Goal: Information Seeking & Learning: Learn about a topic

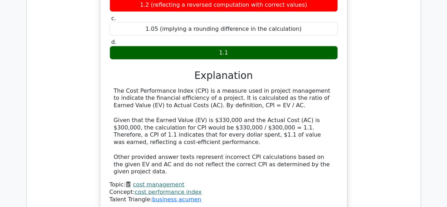
scroll to position [687, 0]
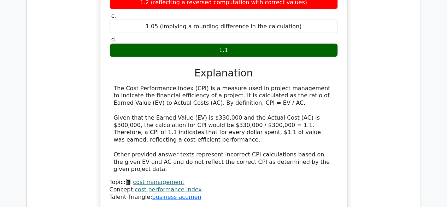
click at [168, 186] on link "cost performance index" at bounding box center [168, 189] width 67 height 7
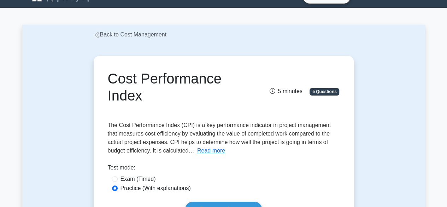
scroll to position [34, 0]
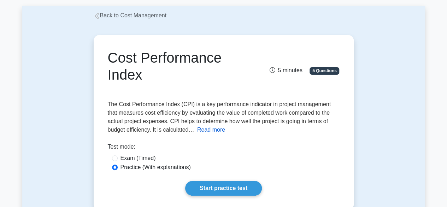
click at [197, 132] on button "Read more" at bounding box center [211, 130] width 28 height 8
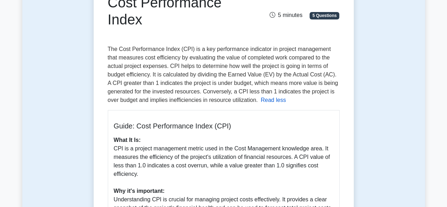
scroll to position [89, 0]
click at [298, 83] on span "The Cost Performance Index (CPI) is a key performance indicator in project mana…" at bounding box center [223, 74] width 231 height 57
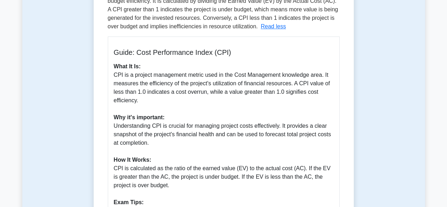
scroll to position [174, 0]
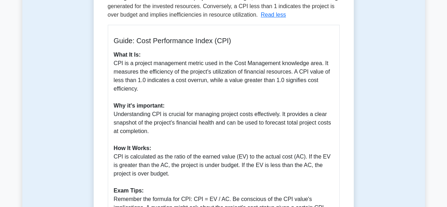
click at [149, 110] on p "What It Is: CPI is a project management metric used in the Cost Management know…" at bounding box center [224, 165] width 220 height 229
drag, startPoint x: 149, startPoint y: 110, endPoint x: 116, endPoint y: 109, distance: 33.6
click at [116, 109] on b "Why it's important:" at bounding box center [139, 106] width 51 height 6
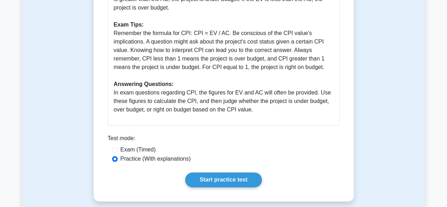
scroll to position [496, 0]
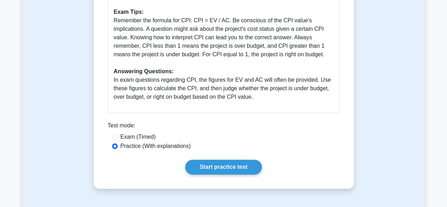
scroll to position [353, 0]
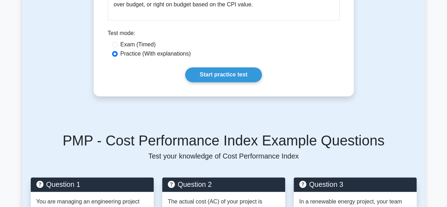
scroll to position [451, 0]
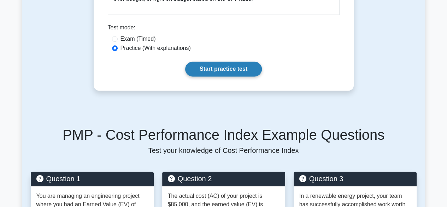
click at [205, 69] on link "Start practice test" at bounding box center [223, 69] width 77 height 15
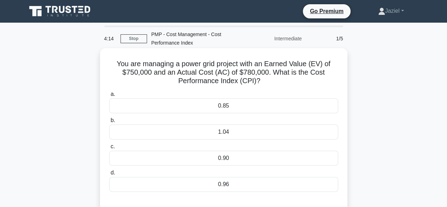
click at [231, 186] on div "0.96" at bounding box center [223, 184] width 229 height 15
click at [109, 175] on input "d. 0.96" at bounding box center [109, 172] width 0 height 5
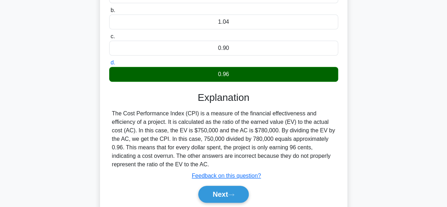
scroll to position [110, 0]
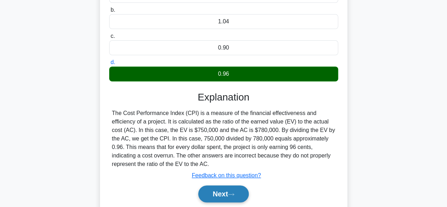
click at [222, 196] on button "Next" at bounding box center [223, 193] width 51 height 17
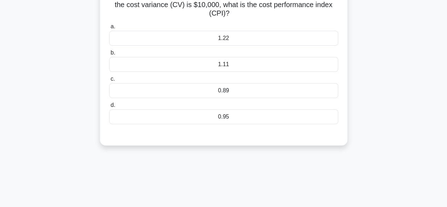
scroll to position [76, 0]
click at [227, 91] on div "0.89" at bounding box center [223, 90] width 229 height 15
click at [109, 81] on input "c. 0.89" at bounding box center [109, 78] width 0 height 5
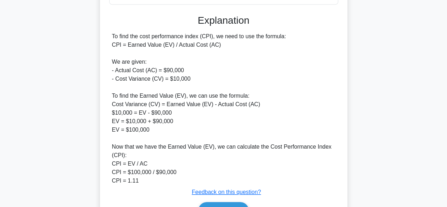
scroll to position [238, 0]
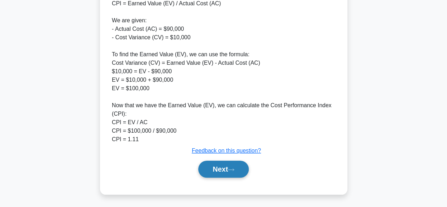
click at [202, 172] on button "Next" at bounding box center [223, 169] width 51 height 17
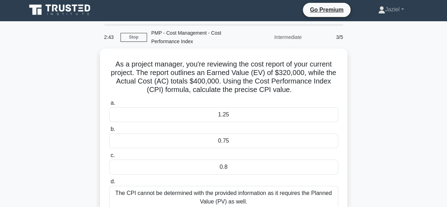
scroll to position [0, 0]
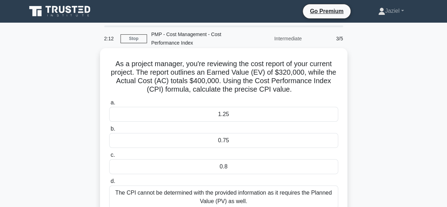
click at [222, 165] on div "0.8" at bounding box center [223, 166] width 229 height 15
click at [109, 157] on input "c. 0.8" at bounding box center [109, 155] width 0 height 5
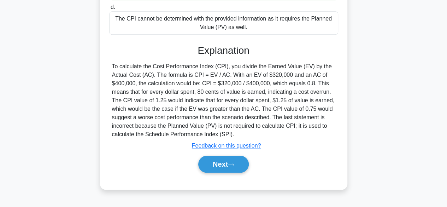
scroll to position [175, 0]
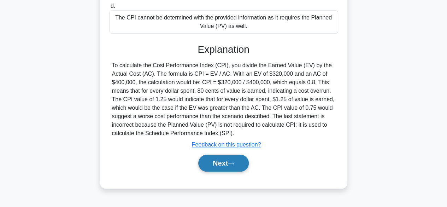
click at [223, 167] on button "Next" at bounding box center [223, 163] width 51 height 17
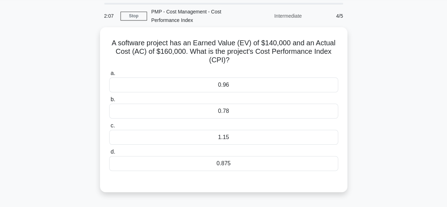
scroll to position [22, 0]
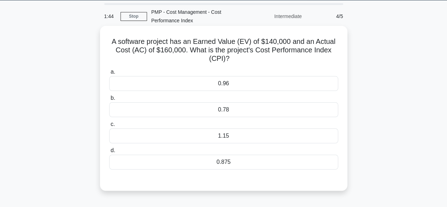
click at [252, 166] on div "0.875" at bounding box center [223, 162] width 229 height 15
click at [109, 153] on input "d. 0.875" at bounding box center [109, 150] width 0 height 5
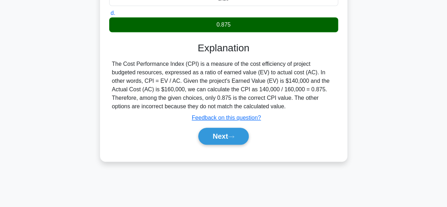
scroll to position [175, 0]
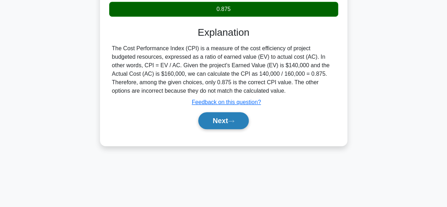
click at [220, 116] on button "Next" at bounding box center [223, 120] width 51 height 17
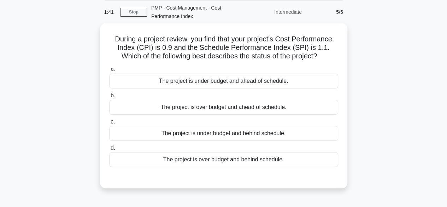
scroll to position [0, 0]
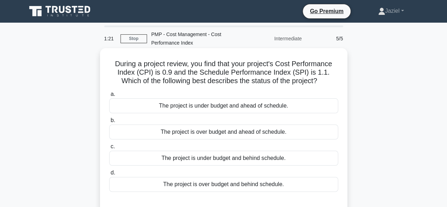
click at [179, 111] on div "The project is under budget and ahead of schedule." at bounding box center [223, 105] width 229 height 15
click at [109, 97] on input "a. The project is under budget and ahead of schedule." at bounding box center [109, 94] width 0 height 5
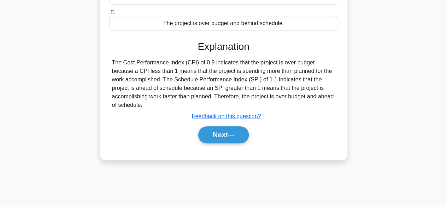
scroll to position [162, 0]
click at [186, 135] on div "Next" at bounding box center [223, 134] width 229 height 23
click at [216, 126] on button "Next" at bounding box center [223, 134] width 51 height 17
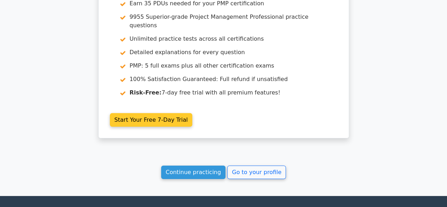
scroll to position [1095, 0]
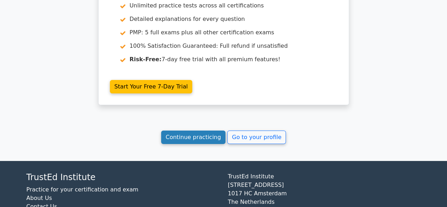
click at [196, 130] on link "Continue practicing" at bounding box center [193, 136] width 65 height 13
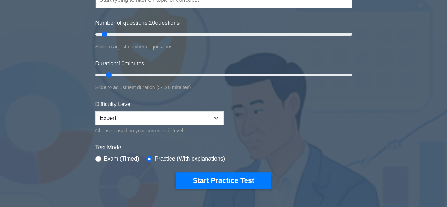
scroll to position [85, 0]
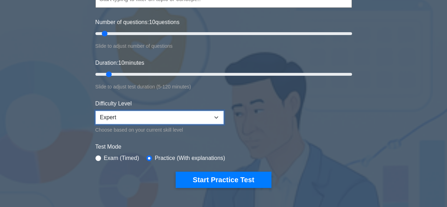
click at [182, 111] on select "Beginner Intermediate Expert" at bounding box center [159, 117] width 128 height 13
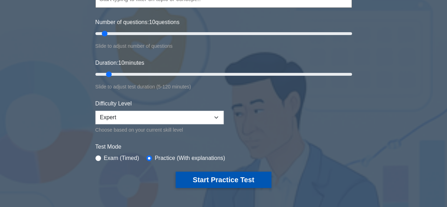
click at [218, 179] on button "Start Practice Test" at bounding box center [223, 179] width 95 height 16
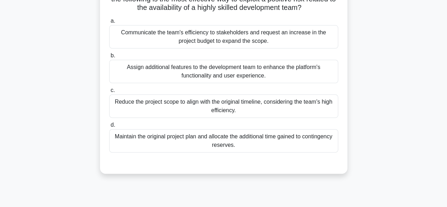
scroll to position [65, 0]
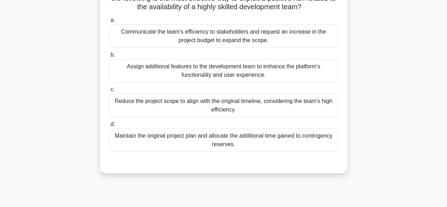
click at [297, 141] on div "Maintain the original project plan and allocate the additional time gained to c…" at bounding box center [223, 139] width 229 height 23
click at [109, 127] on input "d. Maintain the original project plan and allocate the additional time gained t…" at bounding box center [109, 124] width 0 height 5
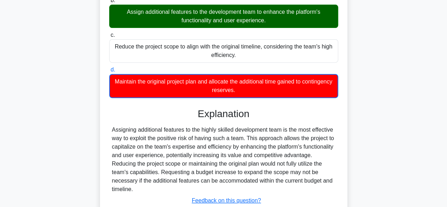
scroll to position [175, 0]
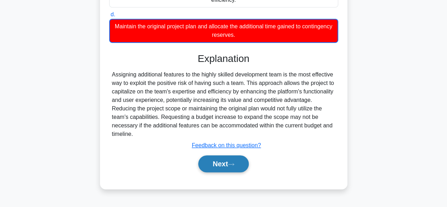
click at [232, 162] on icon at bounding box center [231, 164] width 6 height 4
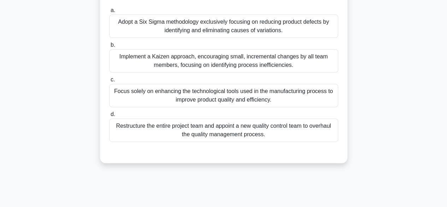
scroll to position [130, 0]
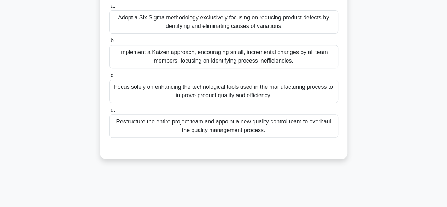
click at [225, 26] on div "Adopt a Six Sigma methodology exclusively focusing on reducing product defects …" at bounding box center [223, 21] width 229 height 23
click at [109, 8] on input "a. Adopt a Six Sigma methodology exclusively focusing on reducing product defec…" at bounding box center [109, 6] width 0 height 5
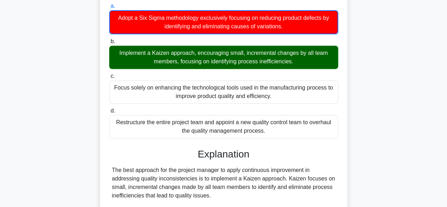
scroll to position [280, 0]
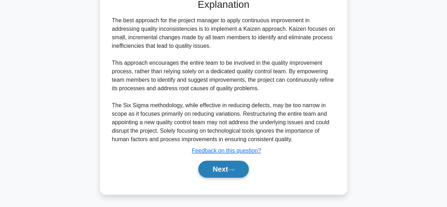
click at [234, 169] on icon at bounding box center [231, 170] width 6 height 4
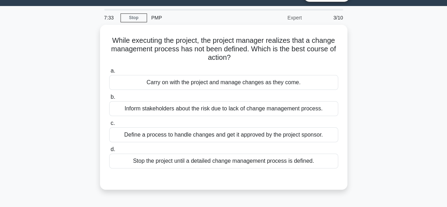
scroll to position [16, 0]
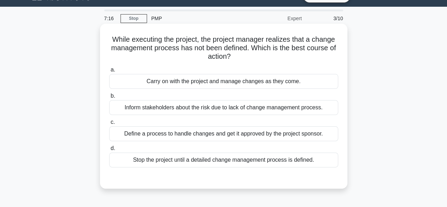
click at [181, 139] on div "Define a process to handle changes and get it approved by the project sponsor." at bounding box center [223, 133] width 229 height 15
click at [109, 124] on input "c. Define a process to handle changes and get it approved by the project sponso…" at bounding box center [109, 122] width 0 height 5
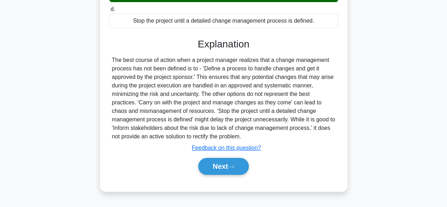
scroll to position [175, 0]
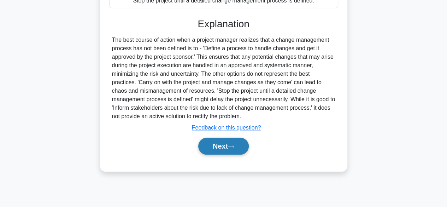
click at [214, 145] on button "Next" at bounding box center [223, 146] width 51 height 17
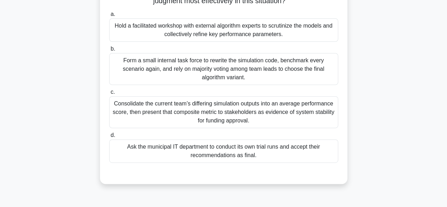
scroll to position [97, 0]
click at [208, 34] on div "Hold a facilitated workshop with external algorithm experts to scrutinize the m…" at bounding box center [223, 29] width 229 height 23
click at [109, 16] on input "a. Hold a facilitated workshop with external algorithm experts to scrutinize th…" at bounding box center [109, 14] width 0 height 5
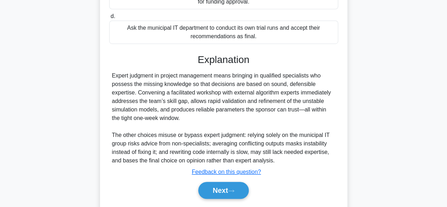
scroll to position [237, 0]
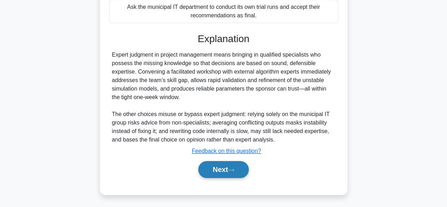
click at [225, 164] on button "Next" at bounding box center [223, 169] width 51 height 17
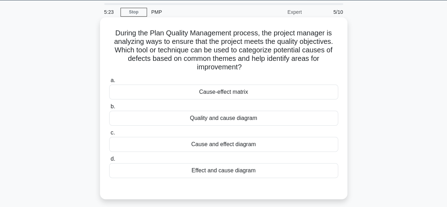
scroll to position [23, 0]
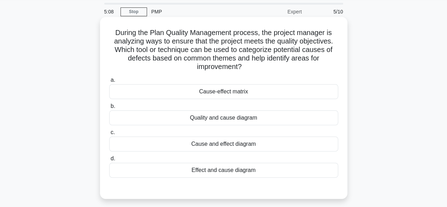
click at [250, 142] on div "Cause and effect diagram" at bounding box center [223, 143] width 229 height 15
click at [109, 135] on input "c. Cause and effect diagram" at bounding box center [109, 132] width 0 height 5
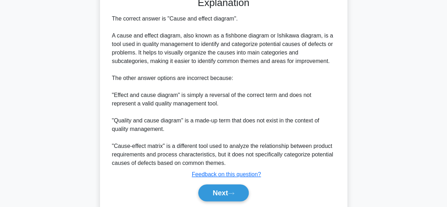
scroll to position [215, 0]
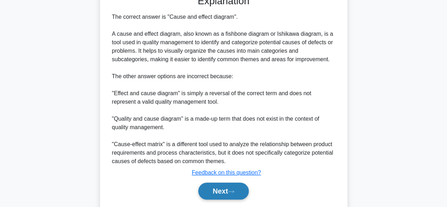
click at [223, 182] on button "Next" at bounding box center [223, 190] width 51 height 17
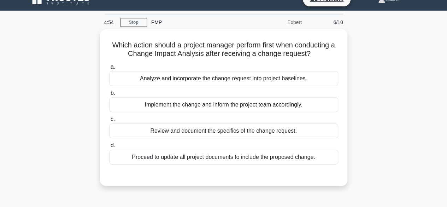
scroll to position [0, 0]
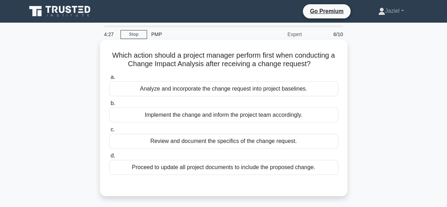
click at [231, 88] on div "Analyze and incorporate the change request into project baselines." at bounding box center [223, 88] width 229 height 15
click at [109, 80] on input "a. Analyze and incorporate the change request into project baselines." at bounding box center [109, 77] width 0 height 5
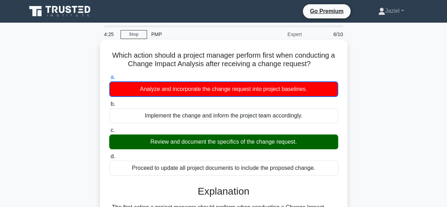
click at [232, 151] on div "a. Analyze and incorporate the change request into project baselines. b. Implem…" at bounding box center [224, 123] width 238 height 105
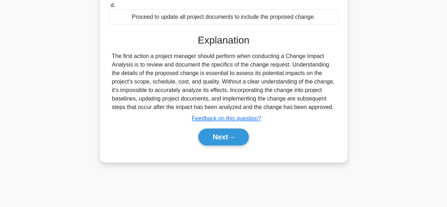
scroll to position [152, 0]
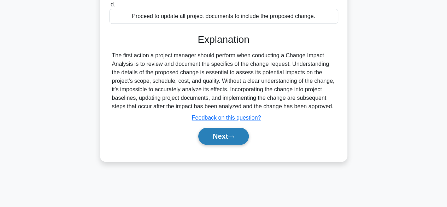
click at [227, 135] on button "Next" at bounding box center [223, 136] width 51 height 17
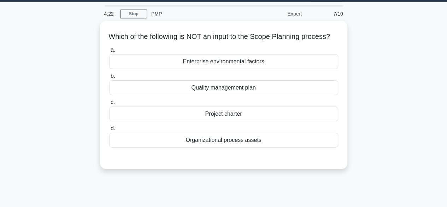
scroll to position [18, 0]
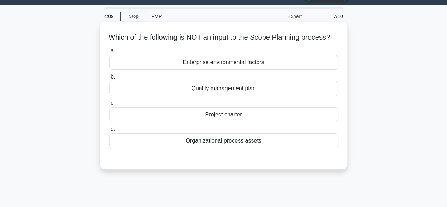
click at [231, 122] on div "Project charter" at bounding box center [223, 114] width 229 height 15
click at [109, 105] on input "c. Project charter" at bounding box center [109, 103] width 0 height 5
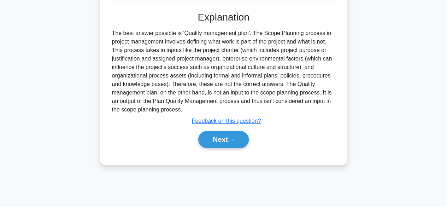
scroll to position [166, 0]
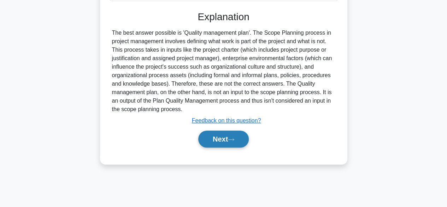
click at [237, 142] on button "Next" at bounding box center [223, 138] width 51 height 17
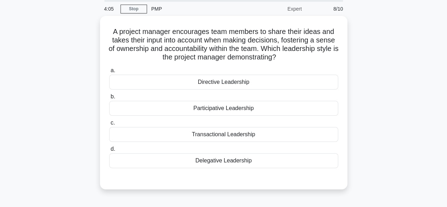
scroll to position [0, 0]
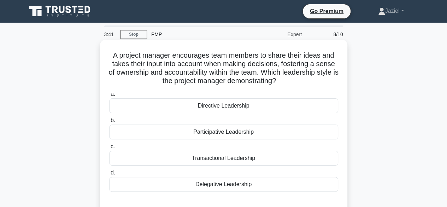
click at [239, 132] on div "Participative Leadership" at bounding box center [223, 131] width 229 height 15
click at [109, 123] on input "b. Participative Leadership" at bounding box center [109, 120] width 0 height 5
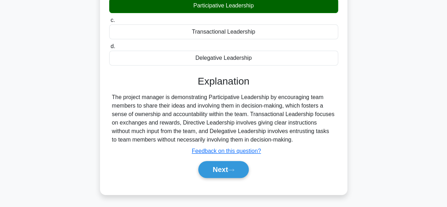
scroll to position [127, 0]
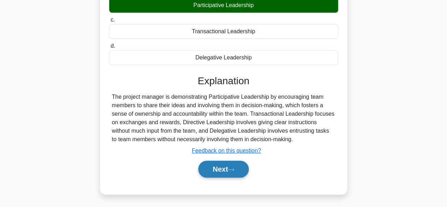
click at [235, 166] on button "Next" at bounding box center [223, 169] width 51 height 17
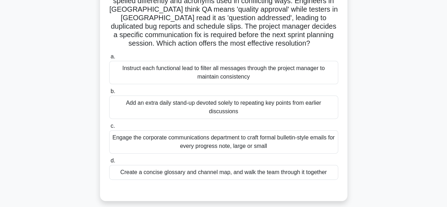
scroll to position [75, 0]
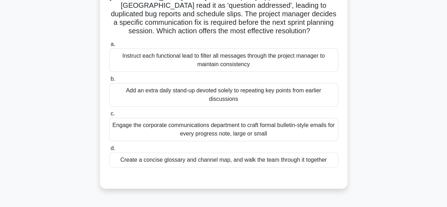
click at [225, 139] on div "Engage the corporate communications department to craft formal bulletin-style e…" at bounding box center [223, 129] width 229 height 23
click at [109, 116] on input "c. Engage the corporate communications department to craft formal bulletin-styl…" at bounding box center [109, 113] width 0 height 5
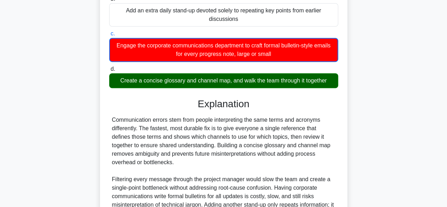
scroll to position [238, 0]
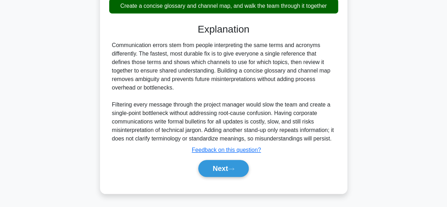
click at [215, 180] on div "a. Instruct each functional lead to filter all messages through the project man…" at bounding box center [224, 34] width 231 height 301
click at [220, 172] on button "Next" at bounding box center [223, 168] width 51 height 17
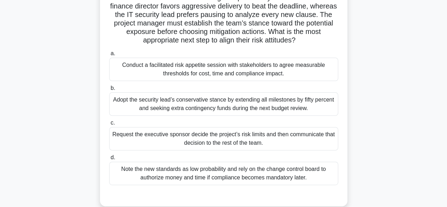
scroll to position [67, 0]
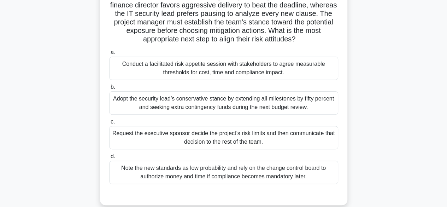
click at [196, 65] on div "Conduct a facilitated risk appetite session with stakeholders to agree measurab…" at bounding box center [223, 68] width 229 height 23
click at [109, 55] on input "a. Conduct a facilitated risk appetite session with stakeholders to agree measu…" at bounding box center [109, 52] width 0 height 5
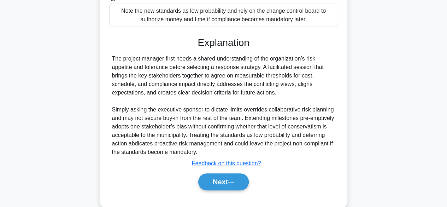
scroll to position [232, 0]
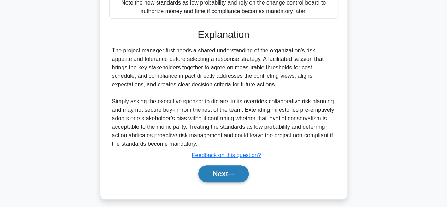
click at [229, 170] on button "Next" at bounding box center [223, 173] width 51 height 17
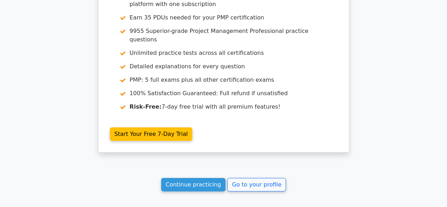
scroll to position [1321, 0]
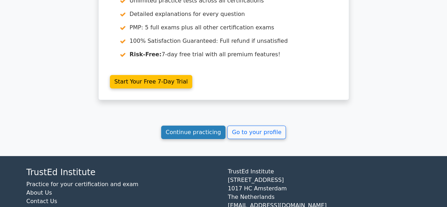
click at [194, 126] on link "Continue practicing" at bounding box center [193, 132] width 65 height 13
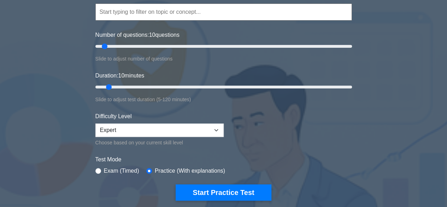
scroll to position [80, 0]
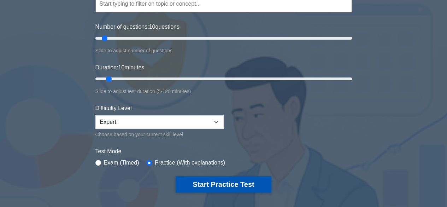
click at [189, 184] on button "Start Practice Test" at bounding box center [223, 184] width 95 height 16
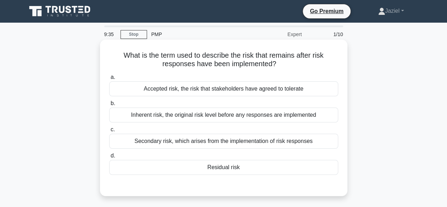
click at [202, 88] on div "Accepted risk, the risk that stakeholders have agreed to tolerate" at bounding box center [223, 88] width 229 height 15
click at [109, 80] on input "a. Accepted risk, the risk that stakeholders have agreed to tolerate" at bounding box center [109, 77] width 0 height 5
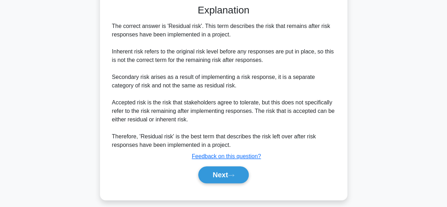
scroll to position [187, 0]
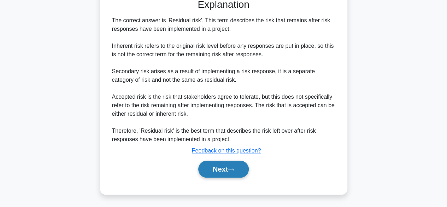
click at [223, 177] on button "Next" at bounding box center [223, 169] width 51 height 17
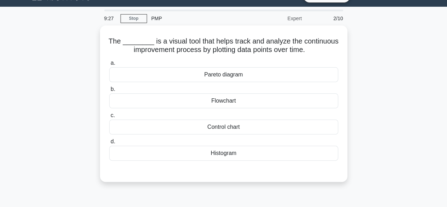
scroll to position [0, 0]
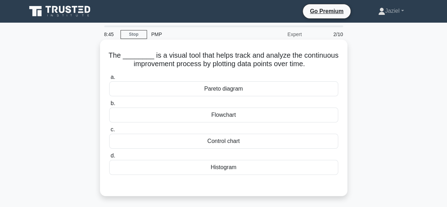
click at [238, 118] on div "Flowchart" at bounding box center [223, 114] width 229 height 15
click at [109, 106] on input "b. Flowchart" at bounding box center [109, 103] width 0 height 5
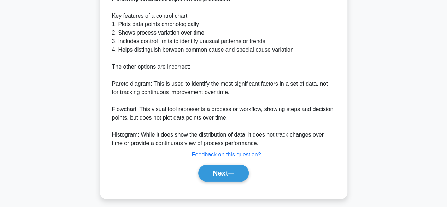
scroll to position [246, 0]
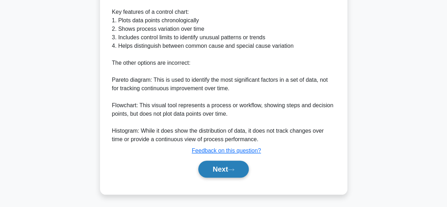
click at [224, 167] on button "Next" at bounding box center [223, 169] width 51 height 17
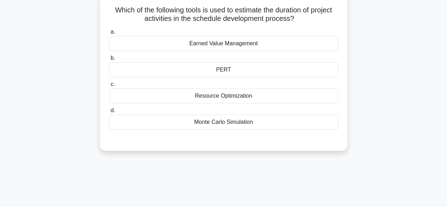
scroll to position [0, 0]
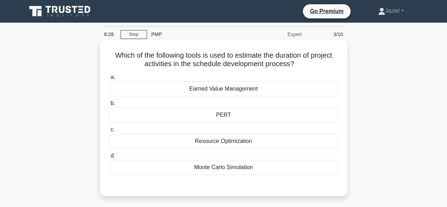
click at [232, 111] on div "PERT" at bounding box center [223, 114] width 229 height 15
click at [109, 106] on input "b. PERT" at bounding box center [109, 103] width 0 height 5
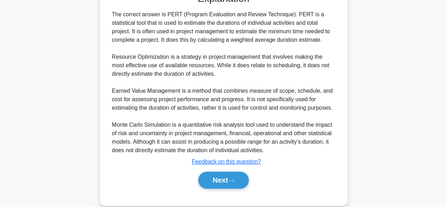
scroll to position [192, 0]
click at [243, 180] on button "Next" at bounding box center [223, 179] width 51 height 17
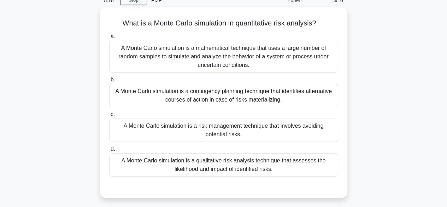
scroll to position [34, 0]
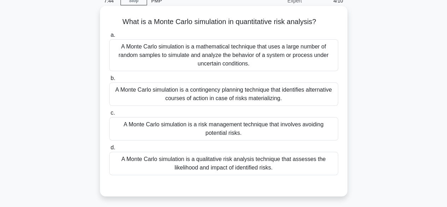
click at [198, 44] on div "A Monte Carlo simulation is a mathematical technique that uses a large number o…" at bounding box center [223, 55] width 229 height 32
click at [109, 37] on input "a. A Monte Carlo simulation is a mathematical technique that uses a large numbe…" at bounding box center [109, 35] width 0 height 5
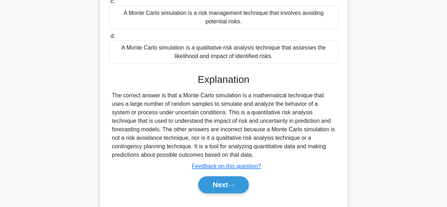
scroll to position [175, 0]
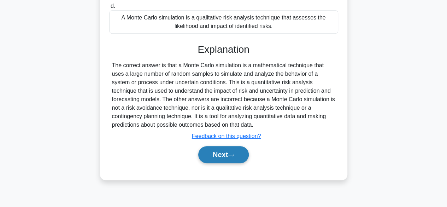
click at [234, 153] on icon at bounding box center [231, 155] width 6 height 4
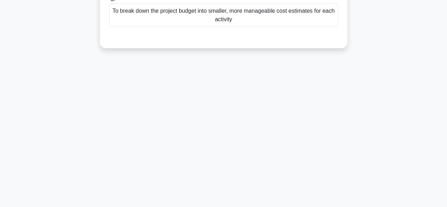
scroll to position [12, 0]
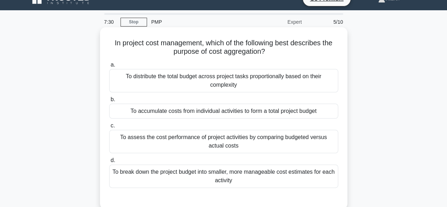
click at [187, 51] on h5 "In project cost management, which of the following best describes the purpose o…" at bounding box center [224, 48] width 231 height 18
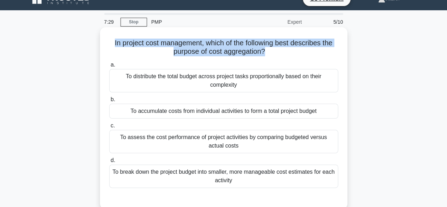
click at [187, 51] on h5 "In project cost management, which of the following best describes the purpose o…" at bounding box center [224, 48] width 231 height 18
click at [228, 54] on h5 "In project cost management, which of the following best describes the purpose o…" at bounding box center [224, 48] width 231 height 18
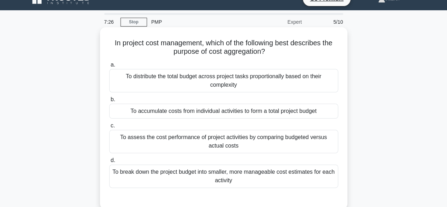
drag, startPoint x: 207, startPoint y: 52, endPoint x: 271, endPoint y: 52, distance: 64.3
click at [271, 52] on h5 "In project cost management, which of the following best describes the purpose o…" at bounding box center [224, 48] width 231 height 18
click at [274, 82] on div "To distribute the total budget across project tasks proportionally based on the…" at bounding box center [223, 80] width 229 height 23
click at [109, 67] on input "a. To distribute the total budget across project tasks proportionally based on …" at bounding box center [109, 65] width 0 height 5
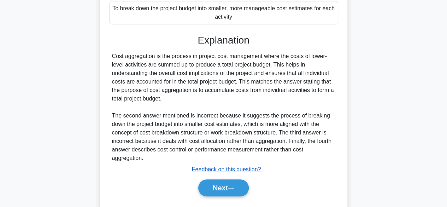
scroll to position [178, 0]
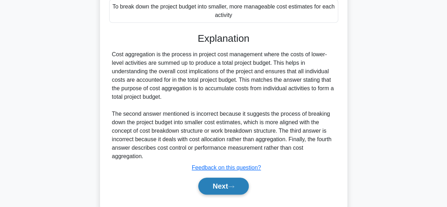
click at [232, 182] on button "Next" at bounding box center [223, 185] width 51 height 17
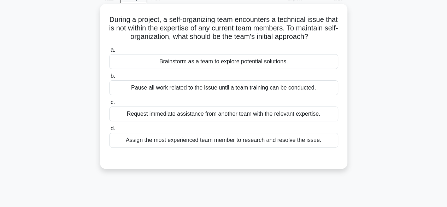
scroll to position [36, 0]
click at [258, 147] on div "Assign the most experienced team member to research and resolve the issue." at bounding box center [223, 139] width 229 height 15
click at [109, 130] on input "d. Assign the most experienced team member to research and resolve the issue." at bounding box center [109, 128] width 0 height 5
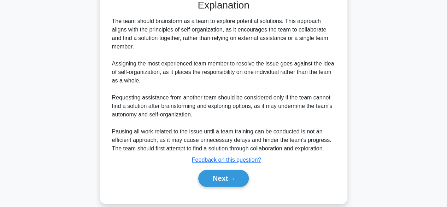
scroll to position [212, 0]
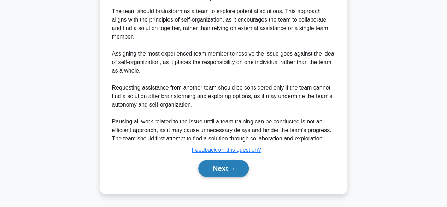
click at [228, 171] on button "Next" at bounding box center [223, 168] width 51 height 17
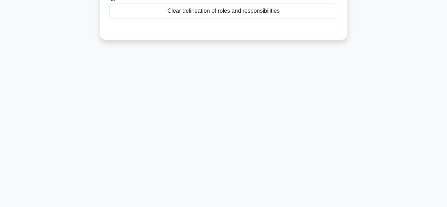
scroll to position [0, 0]
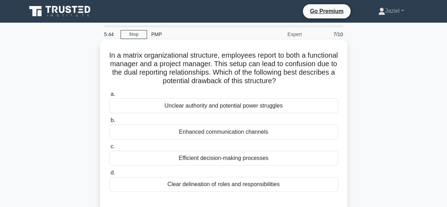
click at [227, 105] on div "Unclear authority and potential power struggles" at bounding box center [223, 105] width 229 height 15
click at [109, 97] on input "a. Unclear authority and potential power struggles" at bounding box center [109, 94] width 0 height 5
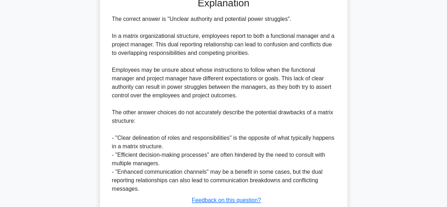
scroll to position [223, 0]
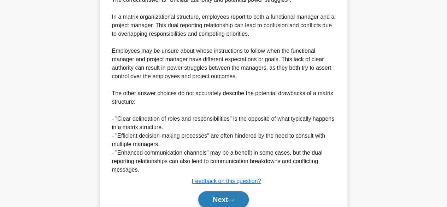
click at [232, 191] on button "Next" at bounding box center [223, 199] width 51 height 17
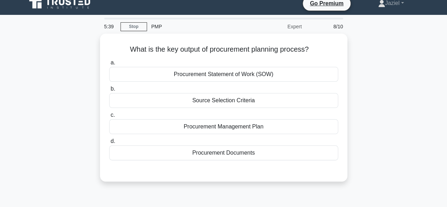
scroll to position [0, 0]
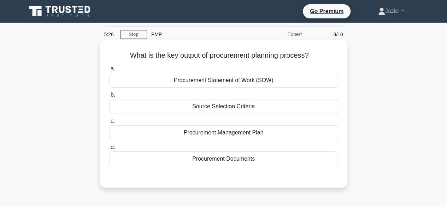
click at [278, 132] on div "Procurement Management Plan" at bounding box center [223, 132] width 229 height 15
click at [109, 123] on input "c. Procurement Management Plan" at bounding box center [109, 121] width 0 height 5
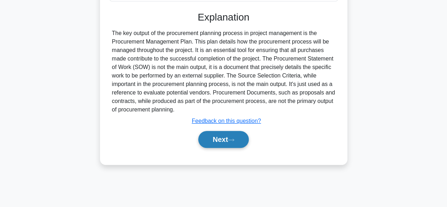
scroll to position [165, 0]
click at [223, 134] on button "Next" at bounding box center [223, 138] width 51 height 17
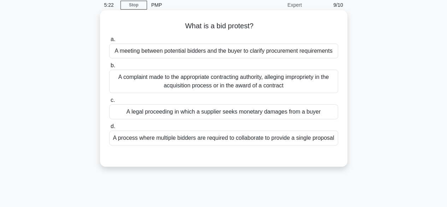
scroll to position [0, 0]
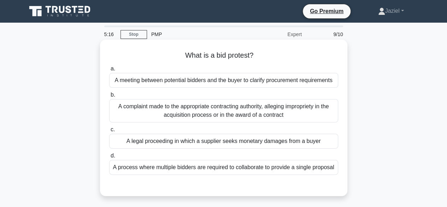
click at [220, 52] on h5 "What is a bid protest? .spinner_0XTQ{transform-origin:center;animation:spinner_…" at bounding box center [224, 55] width 231 height 9
copy div "What is a bid protest? .spinner_0XTQ{transform-origin:center;animation:spinner_…"
click at [337, 84] on div "A meeting between potential bidders and the buyer to clarify procurement requir…" at bounding box center [223, 80] width 229 height 15
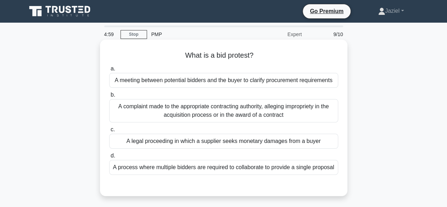
click at [109, 71] on input "a. A meeting between potential bidders and the buyer to clarify procurement req…" at bounding box center [109, 68] width 0 height 5
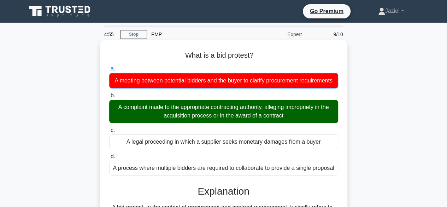
scroll to position [175, 0]
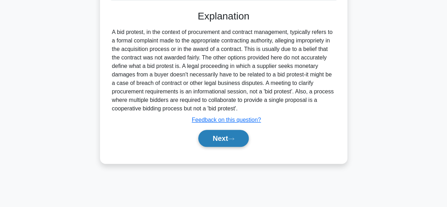
click at [234, 141] on button "Next" at bounding box center [223, 138] width 51 height 17
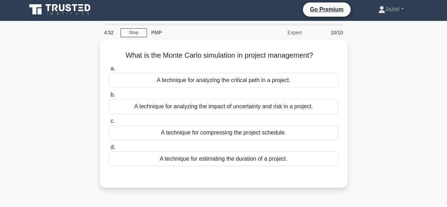
scroll to position [0, 0]
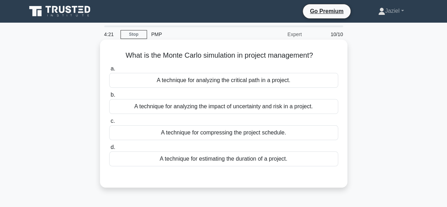
click at [281, 81] on div "A technique for analyzing the critical path in a project." at bounding box center [223, 80] width 229 height 15
click at [109, 71] on input "a. A technique for analyzing the critical path in a project." at bounding box center [109, 68] width 0 height 5
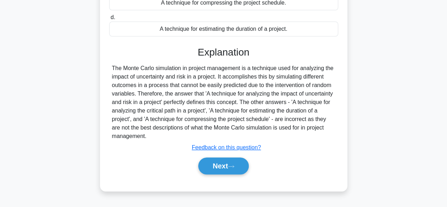
scroll to position [131, 0]
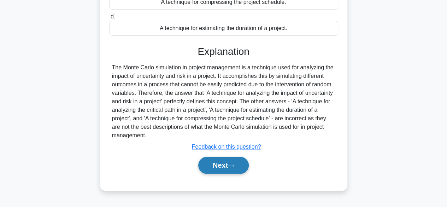
click at [226, 169] on button "Next" at bounding box center [223, 165] width 51 height 17
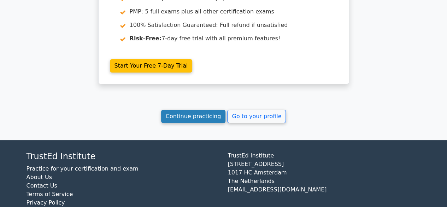
scroll to position [1353, 0]
click at [198, 110] on link "Continue practicing" at bounding box center [193, 116] width 65 height 13
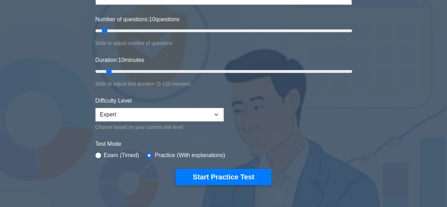
scroll to position [88, 0]
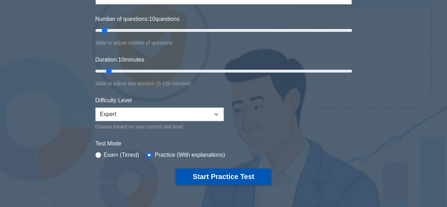
click at [206, 174] on button "Start Practice Test" at bounding box center [223, 176] width 95 height 16
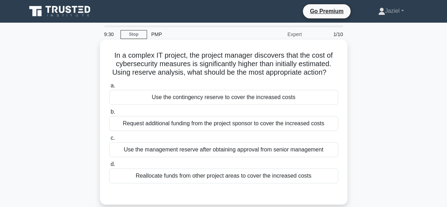
click at [284, 150] on div "Use the management reserve after obtaining approval from senior management" at bounding box center [223, 149] width 229 height 15
click at [109, 140] on input "c. Use the management reserve after obtaining approval from senior management" at bounding box center [109, 138] width 0 height 5
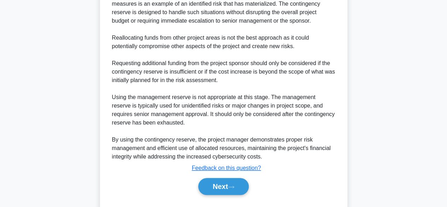
scroll to position [272, 0]
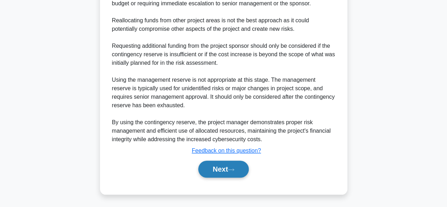
click at [208, 164] on button "Next" at bounding box center [223, 169] width 51 height 17
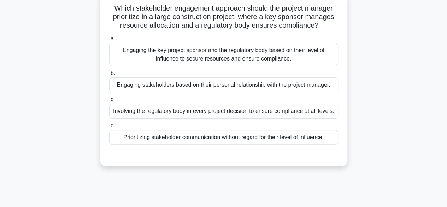
scroll to position [46, 0]
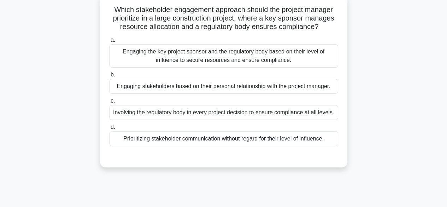
click at [183, 115] on div "Involving the regulatory body in every project decision to ensure compliance at…" at bounding box center [223, 112] width 229 height 15
click at [109, 103] on input "c. Involving the regulatory body in every project decision to ensure compliance…" at bounding box center [109, 101] width 0 height 5
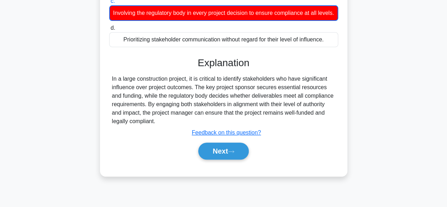
scroll to position [175, 0]
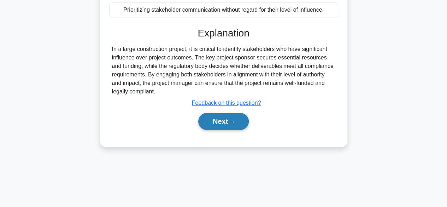
click at [204, 126] on button "Next" at bounding box center [223, 121] width 51 height 17
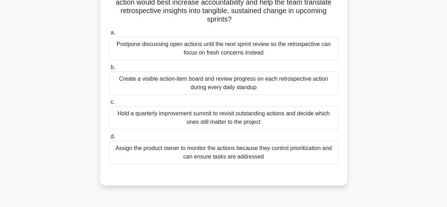
scroll to position [88, 0]
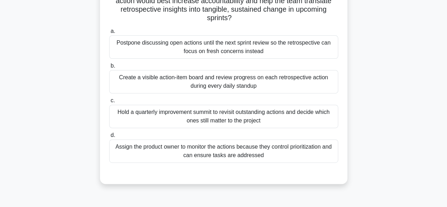
click at [208, 87] on div "Create a visible action-item board and review progress on each retrospective ac…" at bounding box center [223, 81] width 229 height 23
click at [109, 68] on input "b. Create a visible action-item board and review progress on each retrospective…" at bounding box center [109, 66] width 0 height 5
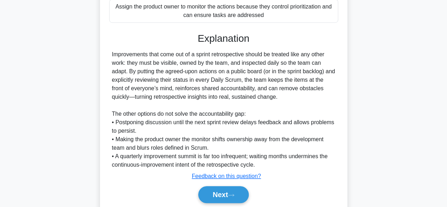
scroll to position [230, 0]
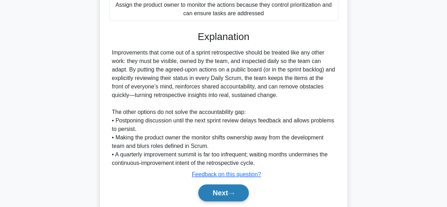
click at [224, 196] on button "Next" at bounding box center [223, 192] width 51 height 17
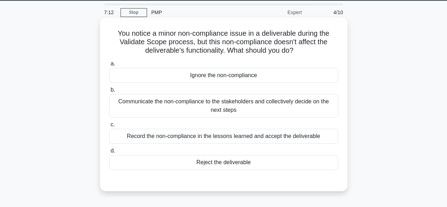
scroll to position [34, 0]
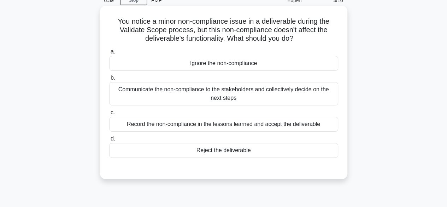
click at [294, 122] on div "Record the non-compliance in the lessons learned and accept the deliverable" at bounding box center [223, 124] width 229 height 15
click at [109, 115] on input "c. Record the non-compliance in the lessons learned and accept the deliverable" at bounding box center [109, 112] width 0 height 5
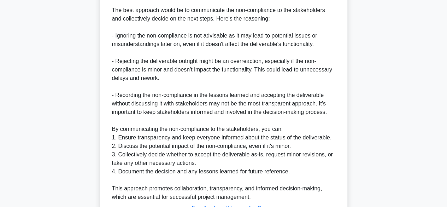
scroll to position [272, 0]
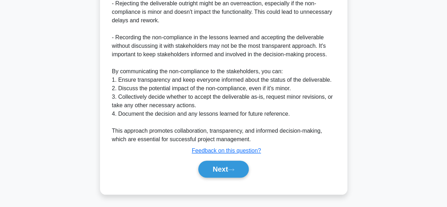
click at [216, 177] on div "Next" at bounding box center [223, 169] width 229 height 23
click at [220, 173] on button "Next" at bounding box center [223, 169] width 51 height 17
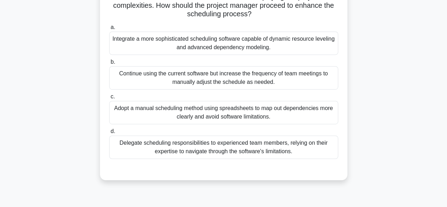
scroll to position [152, 0]
click at [270, 46] on div "Integrate a more sophisticated scheduling software capable of dynamic resource …" at bounding box center [223, 42] width 229 height 23
click at [109, 29] on input "a. Integrate a more sophisticated scheduling software capable of dynamic resour…" at bounding box center [109, 27] width 0 height 5
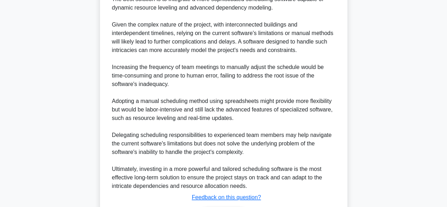
scroll to position [389, 0]
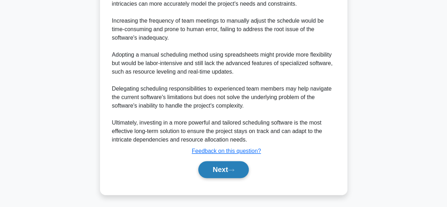
click at [222, 169] on button "Next" at bounding box center [223, 169] width 51 height 17
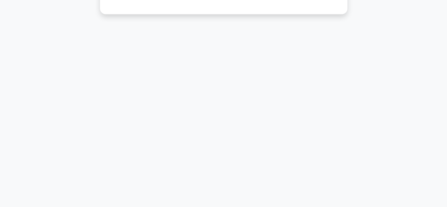
scroll to position [0, 0]
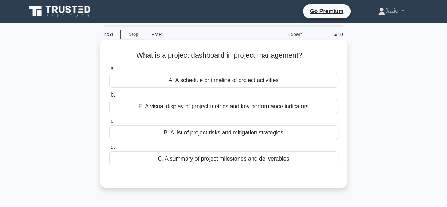
click at [210, 58] on h5 "What is a project dashboard in project management? .spinner_0XTQ{transform-orig…" at bounding box center [224, 55] width 231 height 9
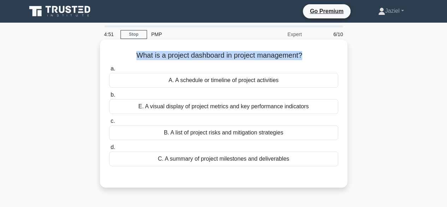
click at [210, 58] on h5 "What is a project dashboard in project management? .spinner_0XTQ{transform-orig…" at bounding box center [224, 55] width 231 height 9
copy div "What is a project dashboard in project management? .spinner_0XTQ{transform-orig…"
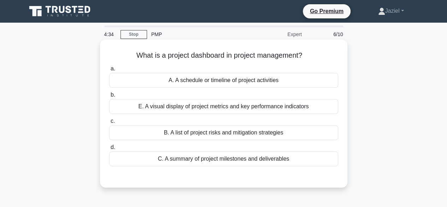
click at [215, 111] on div "E. A visual display of project metrics and key performance indicators" at bounding box center [223, 106] width 229 height 15
click at [109, 97] on input "b. E. A visual display of project metrics and key performance indicators" at bounding box center [109, 95] width 0 height 5
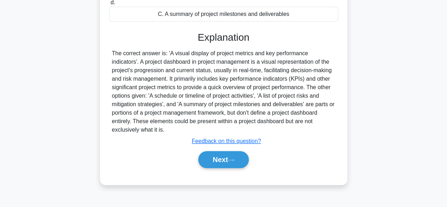
scroll to position [145, 0]
click at [215, 162] on div "a. A. A schedule or timeline of project activities b. E. A visual display of pr…" at bounding box center [224, 47] width 231 height 258
click at [219, 154] on button "Next" at bounding box center [223, 159] width 51 height 17
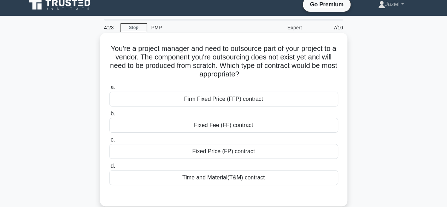
scroll to position [6, 0]
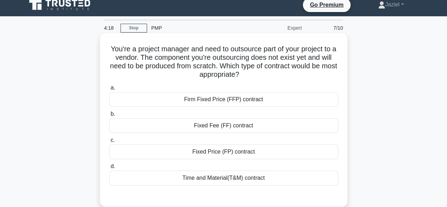
click at [223, 53] on h5 "You're a project manager and need to outsource part of your project to a vendor…" at bounding box center [224, 62] width 231 height 35
click at [229, 72] on h5 "You're a project manager and need to outsource part of your project to a vendor…" at bounding box center [224, 62] width 231 height 35
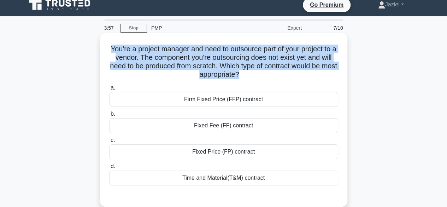
click at [229, 72] on h5 "You're a project manager and need to outsource part of your project to a vendor…" at bounding box center [224, 62] width 231 height 35
copy div "You're a project manager and need to outsource part of your project to a vendor…"
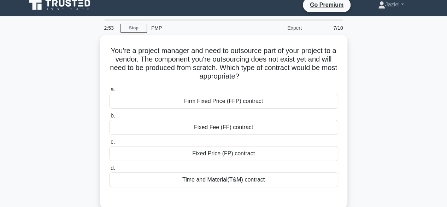
click at [363, 109] on div "You're a project manager and need to outsource part of your project to a vendor…" at bounding box center [223, 126] width 403 height 182
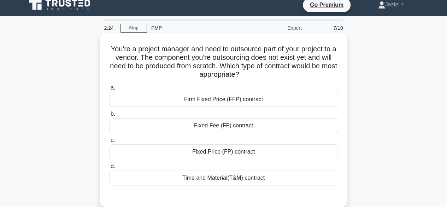
click at [298, 180] on div "Time and Material(T&M) contract" at bounding box center [223, 177] width 229 height 15
click at [109, 169] on input "d. Time and Material(T&M) contract" at bounding box center [109, 166] width 0 height 5
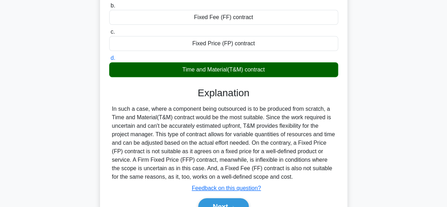
scroll to position [175, 0]
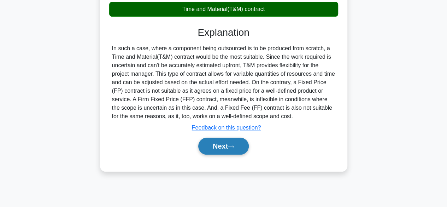
click at [235, 152] on button "Next" at bounding box center [223, 146] width 51 height 17
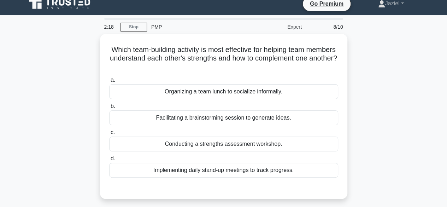
scroll to position [0, 0]
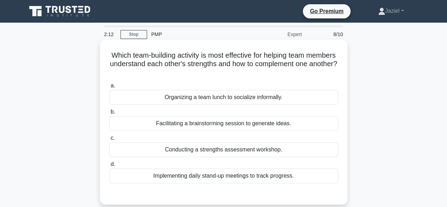
click at [130, 61] on h5 "Which team-building activity is most effective for helping team members underst…" at bounding box center [224, 64] width 231 height 26
click at [281, 147] on div "Conducting a strengths assessment workshop." at bounding box center [223, 149] width 229 height 15
click at [109, 140] on input "c. Conducting a strengths assessment workshop." at bounding box center [109, 138] width 0 height 5
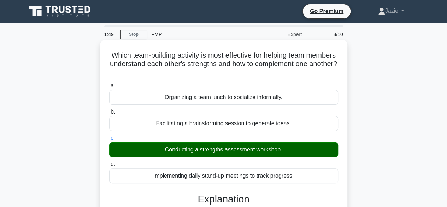
scroll to position [175, 0]
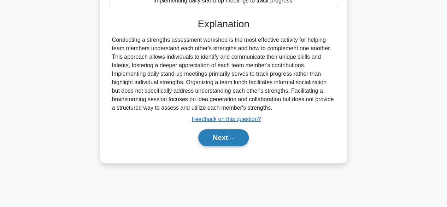
click at [233, 139] on icon at bounding box center [231, 138] width 6 height 4
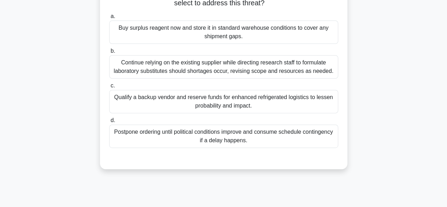
scroll to position [96, 0]
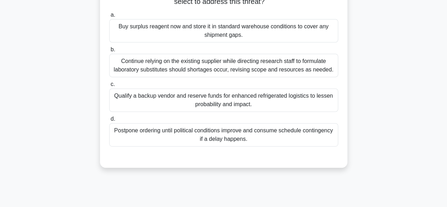
click at [219, 101] on div "Qualify a backup vendor and reserve funds for enhanced refrigerated logistics t…" at bounding box center [223, 99] width 229 height 23
click at [109, 87] on input "c. Qualify a backup vendor and reserve funds for enhanced refrigerated logistic…" at bounding box center [109, 84] width 0 height 5
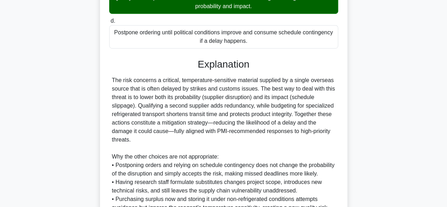
scroll to position [279, 0]
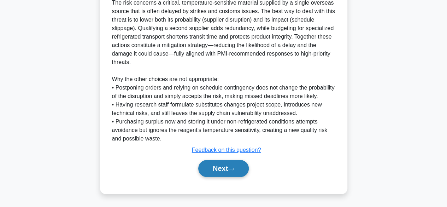
click at [210, 170] on button "Next" at bounding box center [223, 168] width 51 height 17
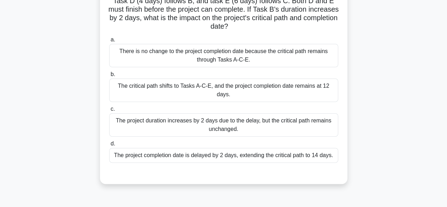
scroll to position [75, 0]
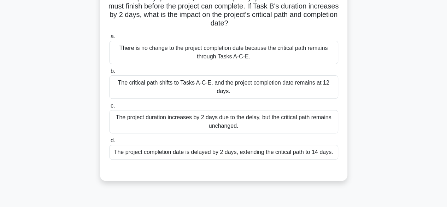
click at [260, 87] on div "The critical path shifts to Tasks A-C-E, and the project completion date remain…" at bounding box center [223, 86] width 229 height 23
click at [109, 74] on input "b. The critical path shifts to Tasks A-C-E, and the project completion date rem…" at bounding box center [109, 71] width 0 height 5
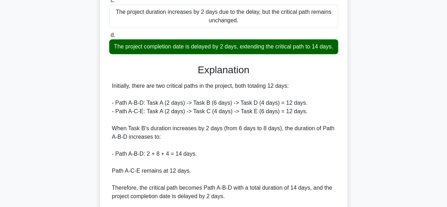
scroll to position [263, 0]
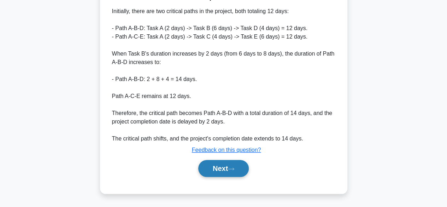
click at [221, 165] on button "Next" at bounding box center [223, 168] width 51 height 17
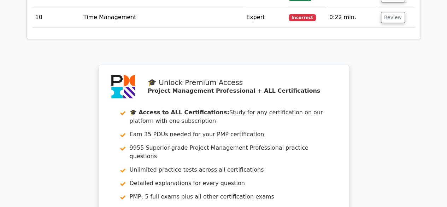
scroll to position [1428, 0]
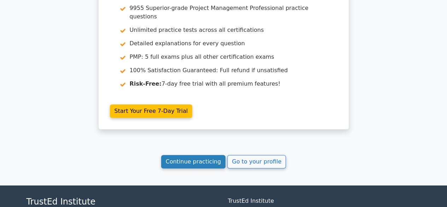
click at [199, 155] on link "Continue practicing" at bounding box center [193, 161] width 65 height 13
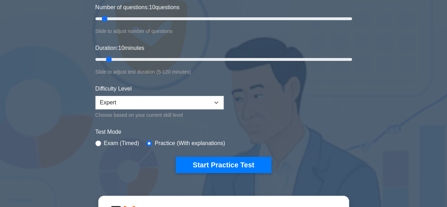
scroll to position [100, 0]
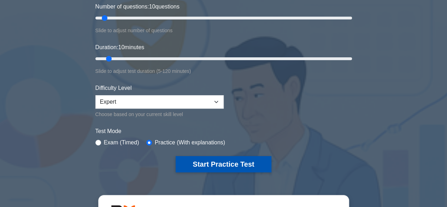
click at [191, 166] on button "Start Practice Test" at bounding box center [223, 164] width 95 height 16
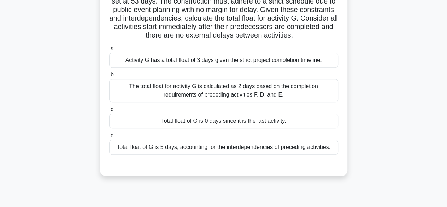
scroll to position [131, 0]
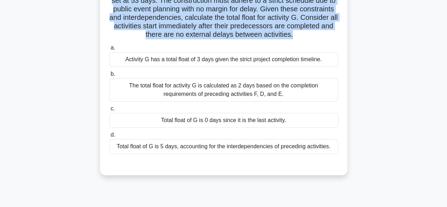
copy div "In managing the construction of a new city landmark, you're leading a project w…"
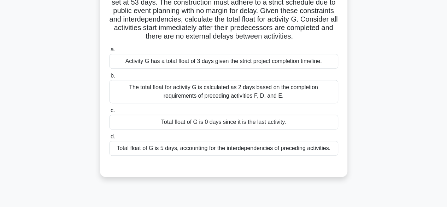
click at [404, 107] on div ".spinner_0XTQ{transform-origin:center;animation:spinner_y6GP .75s linear infini…" at bounding box center [223, 47] width 403 height 275
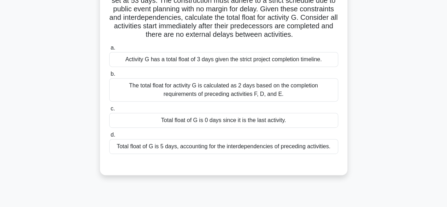
click at [271, 128] on div "Total float of G is 0 days since it is the last activity." at bounding box center [223, 120] width 229 height 15
click at [109, 111] on input "c. Total float of G is 0 days since it is the last activity." at bounding box center [109, 108] width 0 height 5
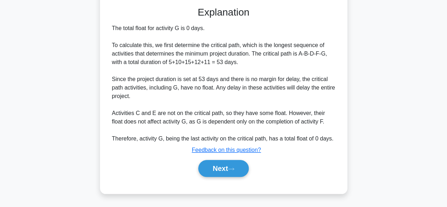
scroll to position [295, 0]
click at [239, 168] on button "Next" at bounding box center [223, 168] width 51 height 17
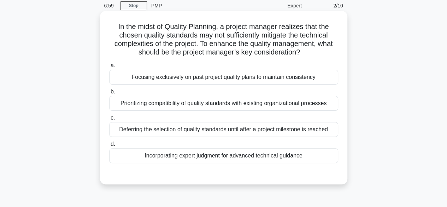
scroll to position [36, 0]
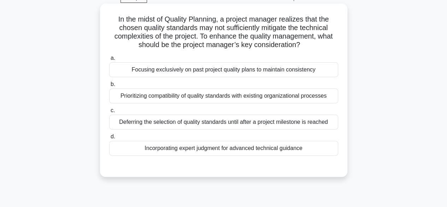
click at [243, 95] on div "Prioritizing compatibility of quality standards with existing organizational pr…" at bounding box center [223, 95] width 229 height 15
click at [109, 87] on input "b. Prioritizing compatibility of quality standards with existing organizational…" at bounding box center [109, 84] width 0 height 5
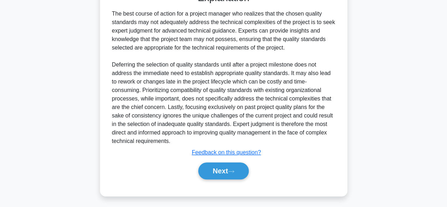
scroll to position [212, 0]
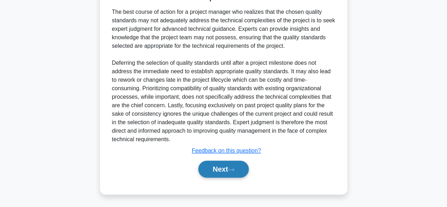
click at [227, 170] on button "Next" at bounding box center [223, 169] width 51 height 17
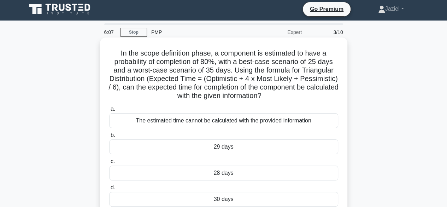
scroll to position [0, 0]
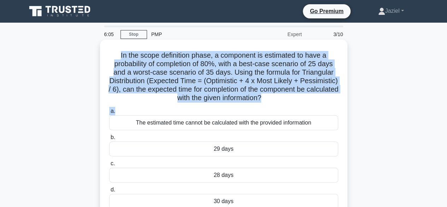
drag, startPoint x: 117, startPoint y: 52, endPoint x: 341, endPoint y: 111, distance: 231.3
click at [341, 111] on div "In the scope definition phase, a component is estimated to have a probability o…" at bounding box center [224, 134] width 242 height 185
copy div "In the scope definition phase, a component is estimated to have a probability o…"
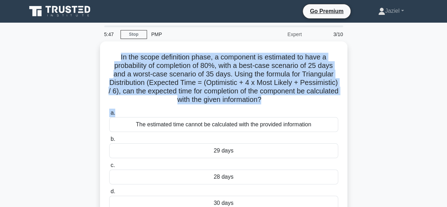
click at [399, 80] on div "In the scope definition phase, a component is estimated to have a probability o…" at bounding box center [223, 140] width 403 height 199
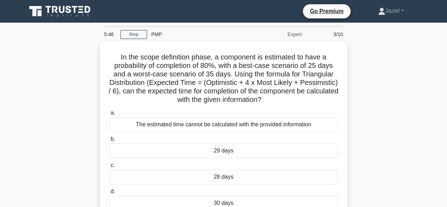
click at [396, 128] on div "In the scope definition phase, a component is estimated to have a probability o…" at bounding box center [223, 140] width 403 height 199
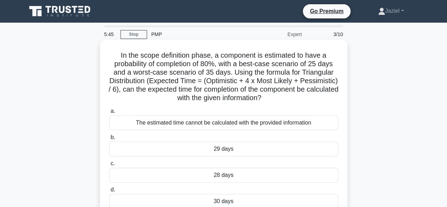
click at [280, 126] on div "The estimated time cannot be calculated with the provided information" at bounding box center [223, 122] width 229 height 15
click at [109, 113] on input "a. The estimated time cannot be calculated with the provided information" at bounding box center [109, 111] width 0 height 5
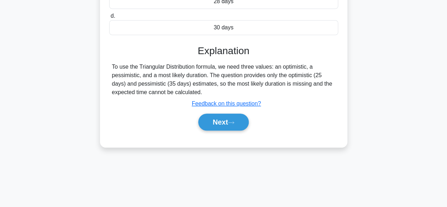
scroll to position [174, 0]
click at [221, 126] on button "Next" at bounding box center [223, 121] width 51 height 17
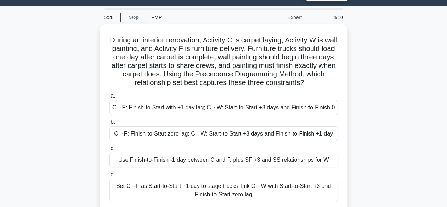
scroll to position [0, 0]
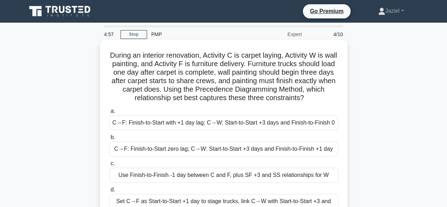
click at [198, 75] on h5 "During an interior renovation, Activity C is carpet laying, Activity W is wall …" at bounding box center [224, 77] width 231 height 52
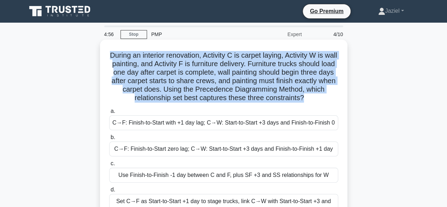
click at [198, 75] on h5 "During an interior renovation, Activity C is carpet laying, Activity W is wall …" at bounding box center [224, 77] width 231 height 52
copy div "During an interior renovation, Activity C is carpet laying, Activity W is wall …"
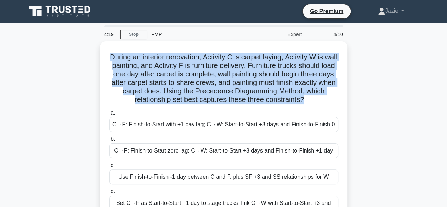
click at [389, 72] on div "During an interior renovation, Activity C is carpet laying, Activity W is wall …" at bounding box center [223, 144] width 403 height 207
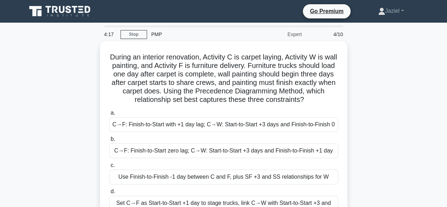
click at [379, 127] on div "During an interior renovation, Activity C is carpet laying, Activity W is wall …" at bounding box center [223, 144] width 403 height 207
click at [402, 99] on div "During an interior renovation, Activity C is carpet laying, Activity W is wall …" at bounding box center [223, 144] width 403 height 207
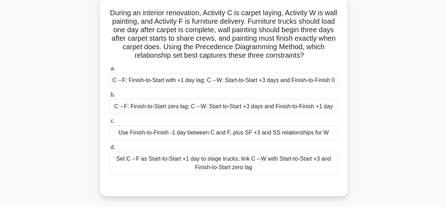
scroll to position [43, 0]
click at [167, 161] on div "Set C→F as Start-to-Start +1 day to stage trucks, link C→W with Start-to-Start …" at bounding box center [223, 162] width 229 height 23
click at [109, 149] on input "d. Set C→F as Start-to-Start +1 day to stage trucks, link C→W with Start-to-Sta…" at bounding box center [109, 147] width 0 height 5
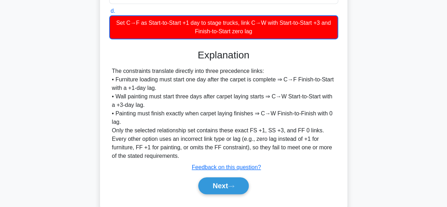
scroll to position [204, 0]
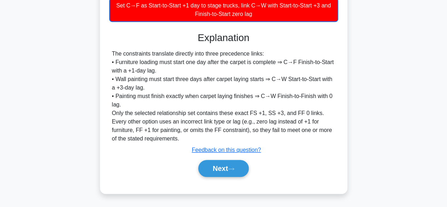
click at [210, 156] on div "Explanation The constraints translate directly into three precedence links: • F…" at bounding box center [223, 106] width 229 height 148
click at [219, 168] on button "Next" at bounding box center [223, 168] width 51 height 17
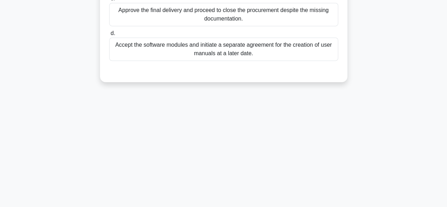
scroll to position [0, 0]
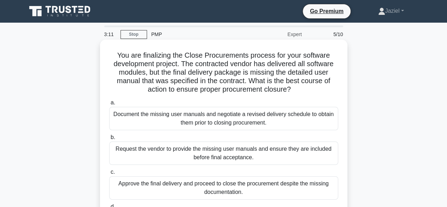
click at [177, 153] on div "Request the vendor to provide the missing user manuals and ensure they are incl…" at bounding box center [223, 152] width 229 height 23
click at [109, 140] on input "b. Request the vendor to provide the missing user manuals and ensure they are i…" at bounding box center [109, 137] width 0 height 5
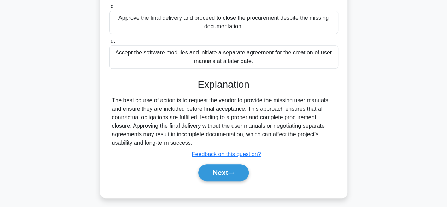
scroll to position [175, 0]
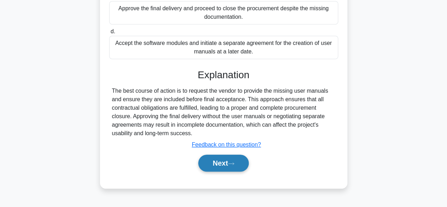
click at [223, 170] on button "Next" at bounding box center [223, 163] width 51 height 17
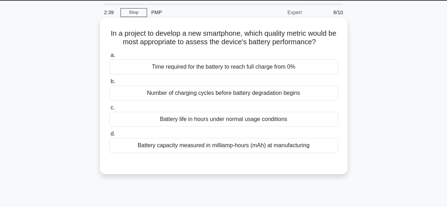
scroll to position [23, 0]
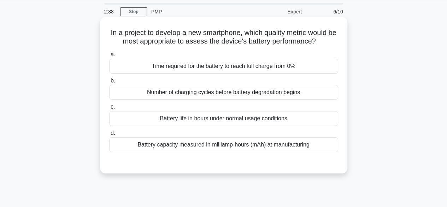
click at [284, 122] on div "Battery life in hours under normal usage conditions" at bounding box center [223, 118] width 229 height 15
click at [109, 109] on input "c. Battery life in hours under normal usage conditions" at bounding box center [109, 107] width 0 height 5
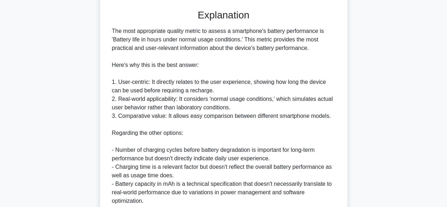
scroll to position [270, 0]
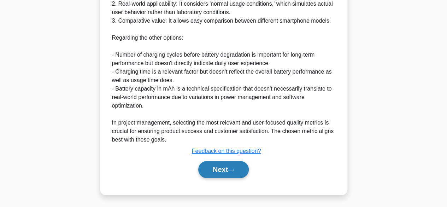
click at [207, 175] on button "Next" at bounding box center [223, 169] width 51 height 17
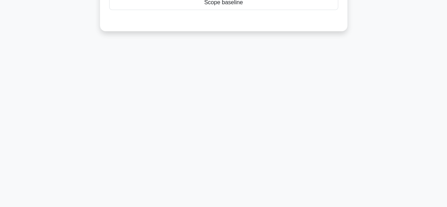
scroll to position [0, 0]
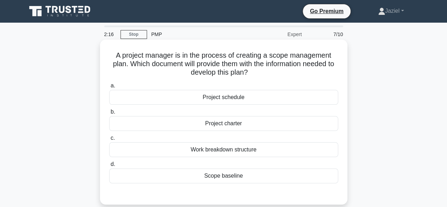
click at [261, 150] on div "Work breakdown structure" at bounding box center [223, 149] width 229 height 15
click at [109, 140] on input "c. Work breakdown structure" at bounding box center [109, 138] width 0 height 5
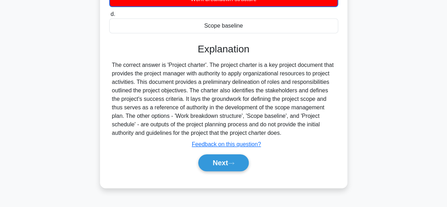
scroll to position [175, 0]
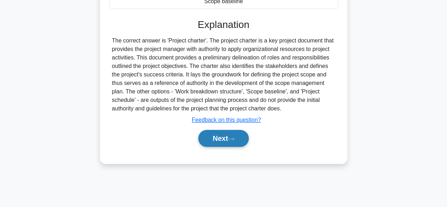
click at [221, 130] on button "Next" at bounding box center [223, 138] width 51 height 17
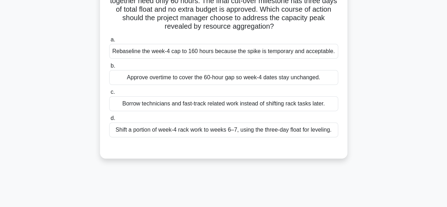
scroll to position [80, 0]
click at [273, 133] on div "Shift a portion of week-4 rack work to weeks 6–7, using the three-day float for…" at bounding box center [223, 130] width 229 height 15
click at [109, 121] on input "d. Shift a portion of week-4 rack work to weeks 6–7, using the three-day float …" at bounding box center [109, 118] width 0 height 5
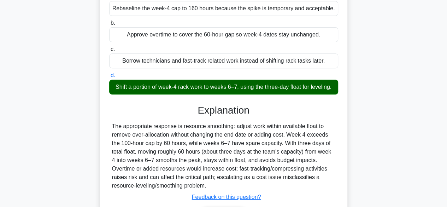
scroll to position [177, 0]
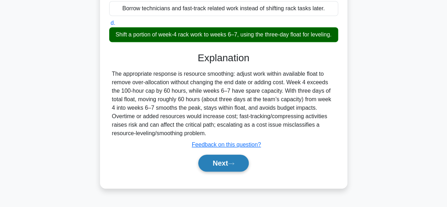
click at [232, 164] on button "Next" at bounding box center [223, 163] width 51 height 17
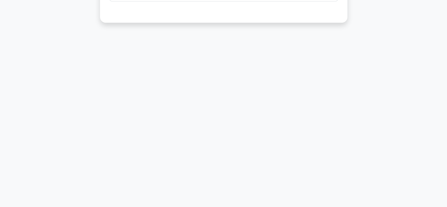
scroll to position [0, 0]
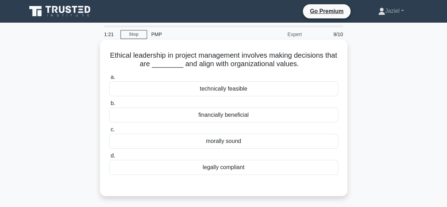
click at [219, 137] on div "morally sound" at bounding box center [223, 141] width 229 height 15
click at [109, 132] on input "c. morally sound" at bounding box center [109, 129] width 0 height 5
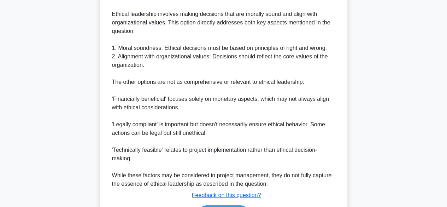
scroll to position [254, 0]
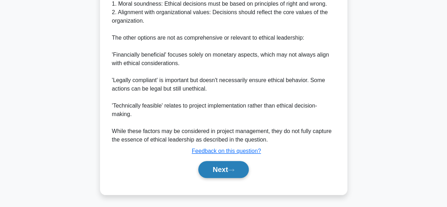
click at [226, 169] on button "Next" at bounding box center [223, 169] width 51 height 17
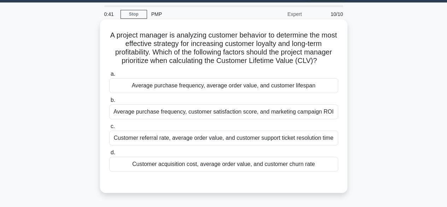
scroll to position [19, 0]
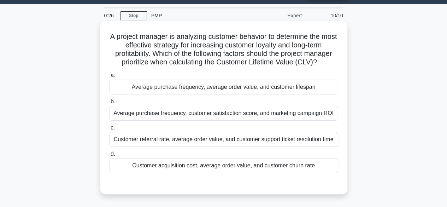
click at [233, 169] on div "Customer acquisition cost, average order value, and customer churn rate" at bounding box center [223, 165] width 229 height 15
click at [109, 156] on input "d. Customer acquisition cost, average order value, and customer churn rate" at bounding box center [109, 154] width 0 height 5
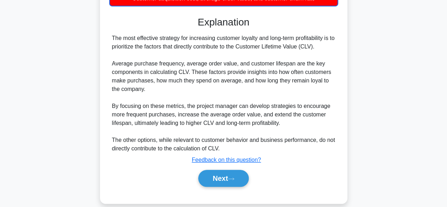
scroll to position [195, 0]
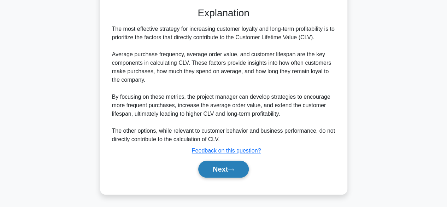
click at [220, 171] on button "Next" at bounding box center [223, 169] width 51 height 17
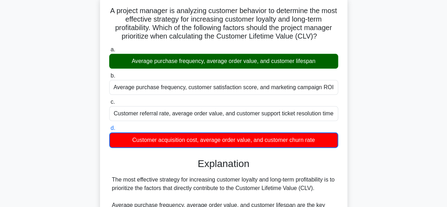
scroll to position [0, 0]
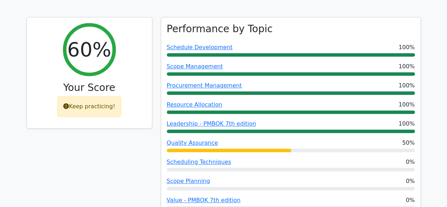
scroll to position [299, 0]
